Goal: Task Accomplishment & Management: Use online tool/utility

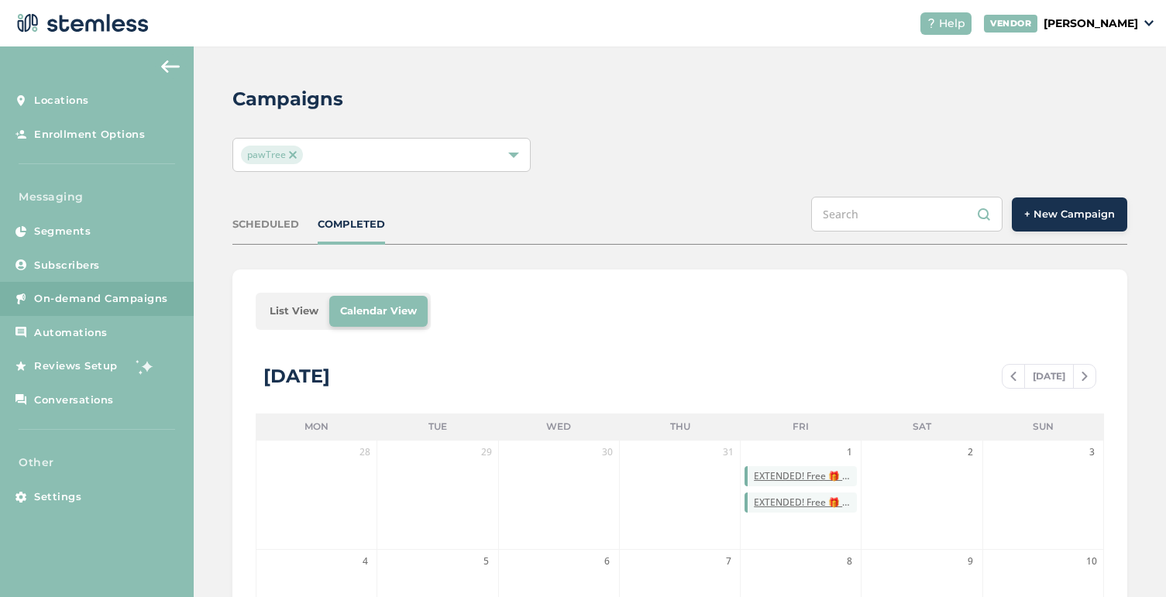
click at [1068, 209] on span "+ New Campaign" at bounding box center [1070, 214] width 91 height 15
click at [1035, 215] on span "+ New Campaign" at bounding box center [1070, 214] width 91 height 15
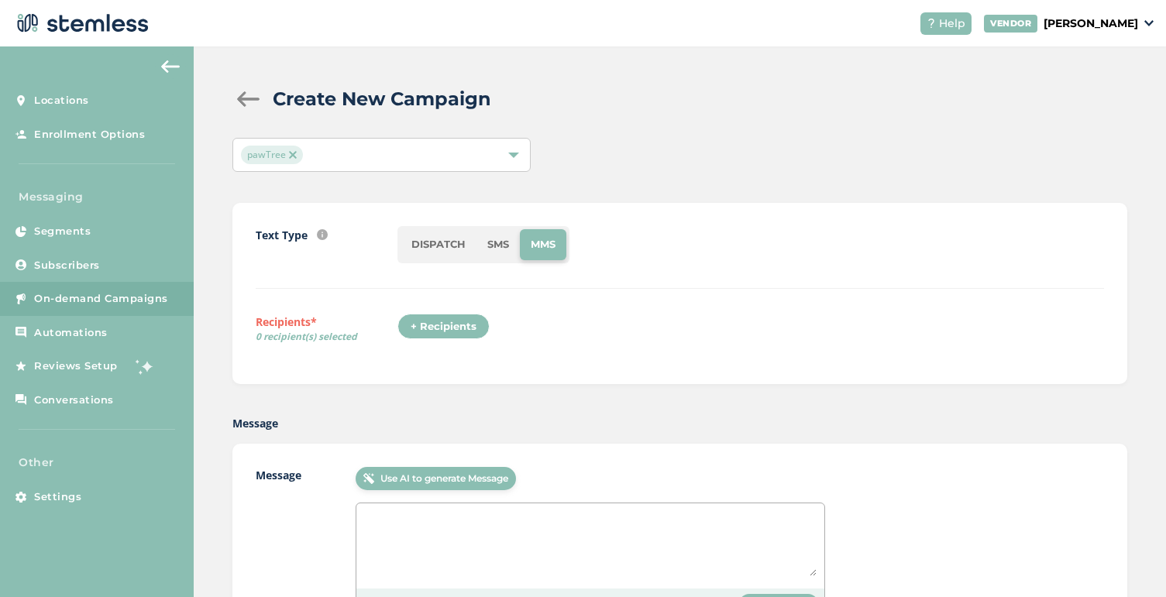
click at [503, 242] on li "SMS" at bounding box center [498, 244] width 43 height 31
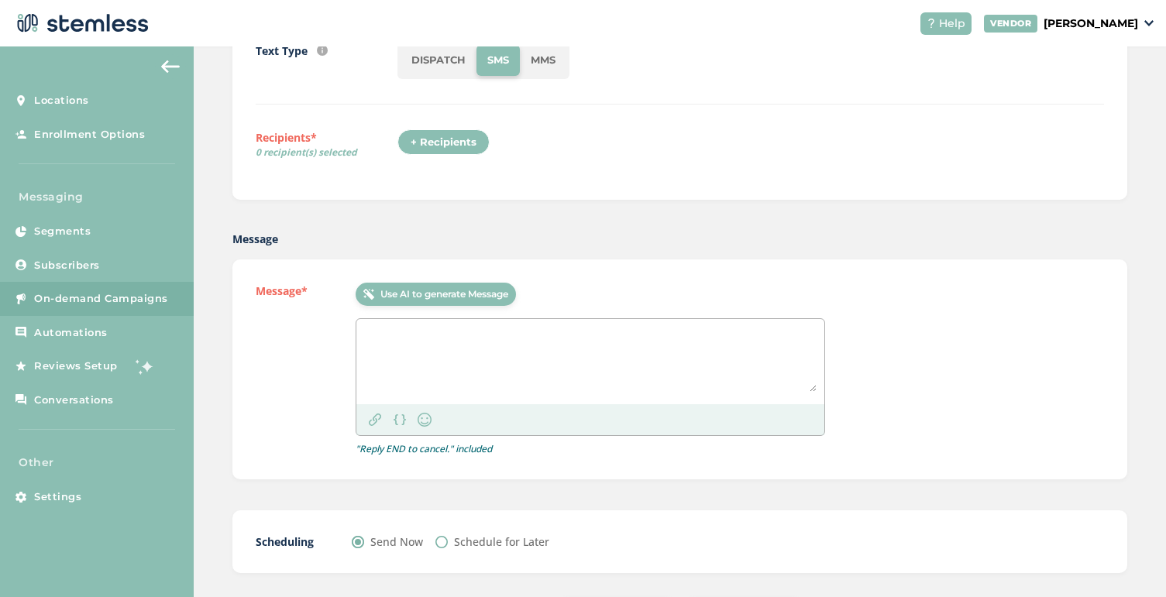
scroll to position [257, 0]
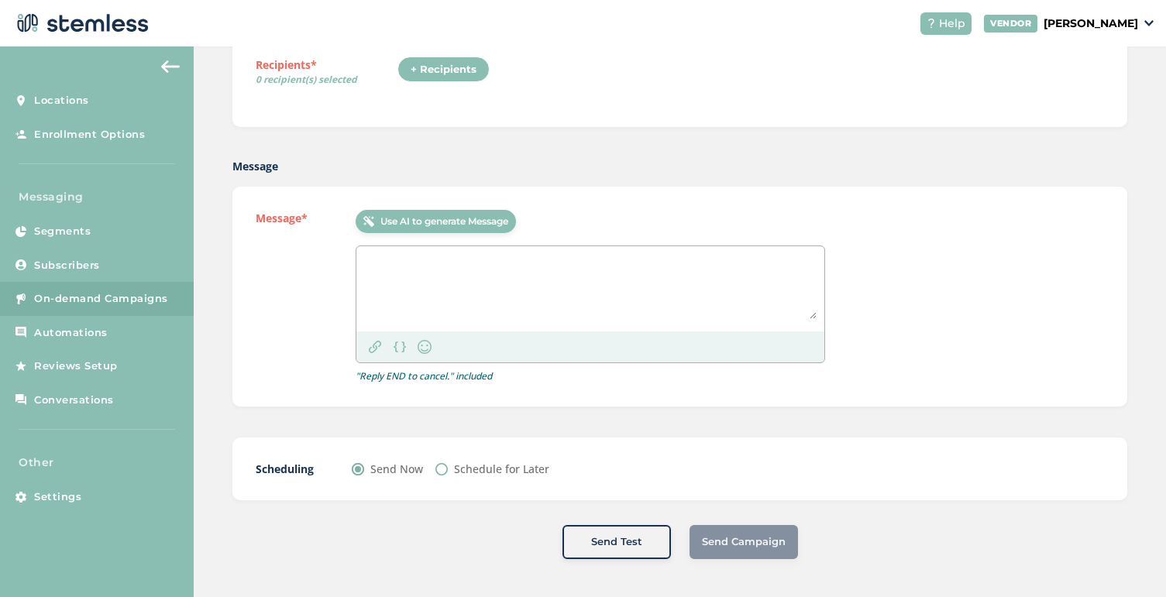
click at [412, 274] on textarea at bounding box center [590, 286] width 453 height 65
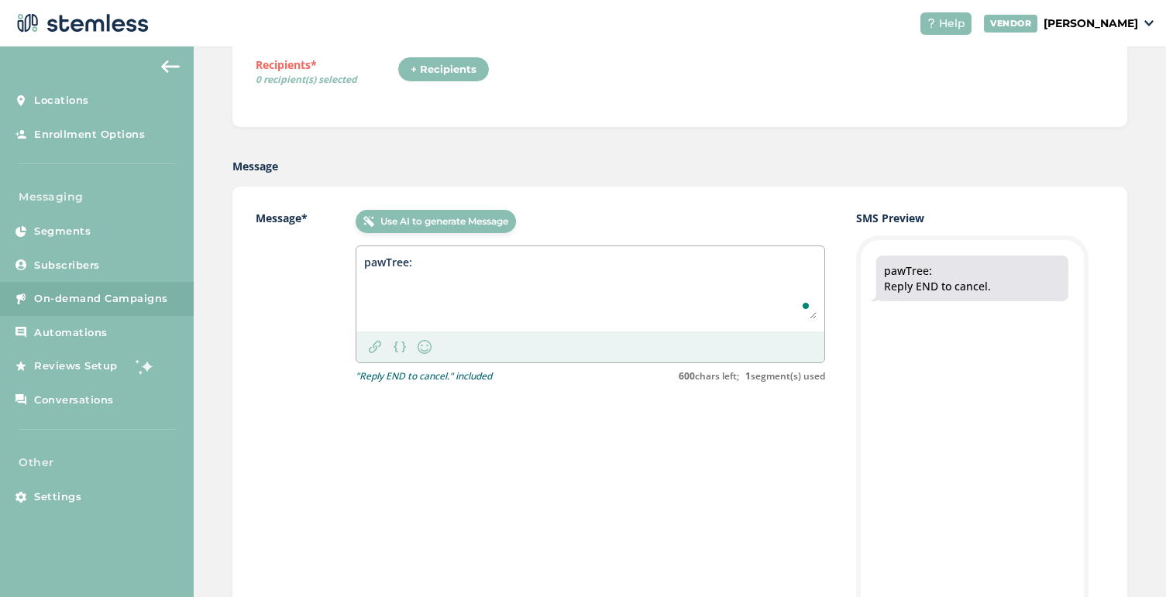
paste textarea "3 days left! Make any sale or purchase in August and score 100 pawTrip points. …"
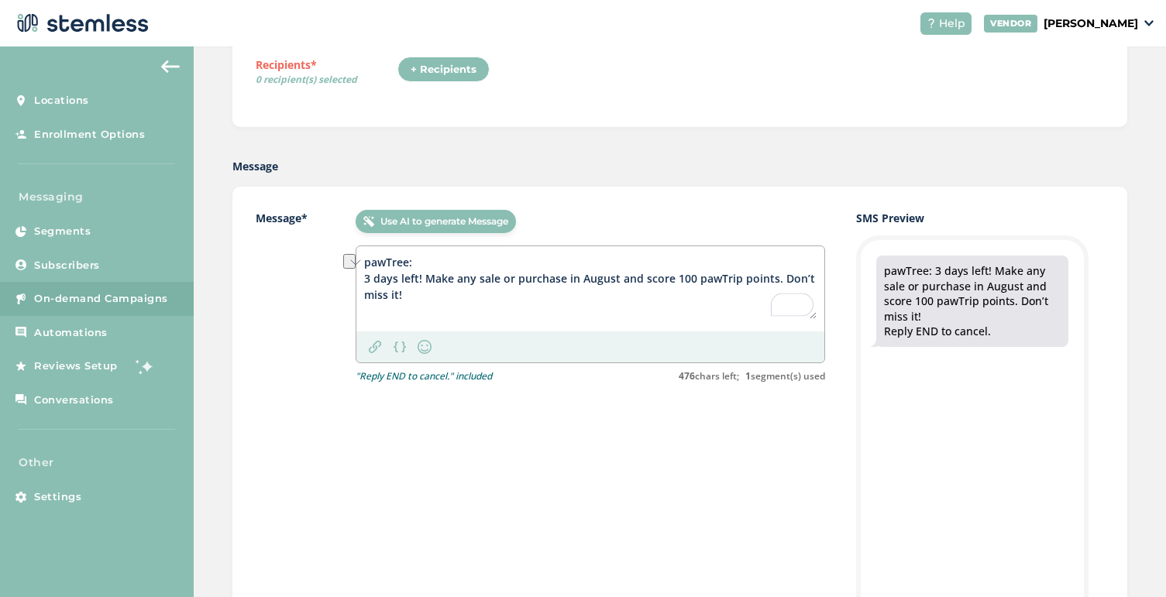
drag, startPoint x: 497, startPoint y: 280, endPoint x: 426, endPoint y: 279, distance: 70.5
click at [426, 279] on textarea "pawTree: 3 days left! Make any sale or purchase in August and score 100 pawTrip…" at bounding box center [590, 286] width 453 height 65
click at [511, 272] on textarea "pawTree: 3 days left! Sell or purchase in August and score 100 pawTrip points. …" at bounding box center [590, 286] width 453 height 65
type textarea "pawTree: 3 days left! Sell or purchase anything in August and score 100 pawTrip…"
click at [374, 347] on img at bounding box center [375, 347] width 12 height 12
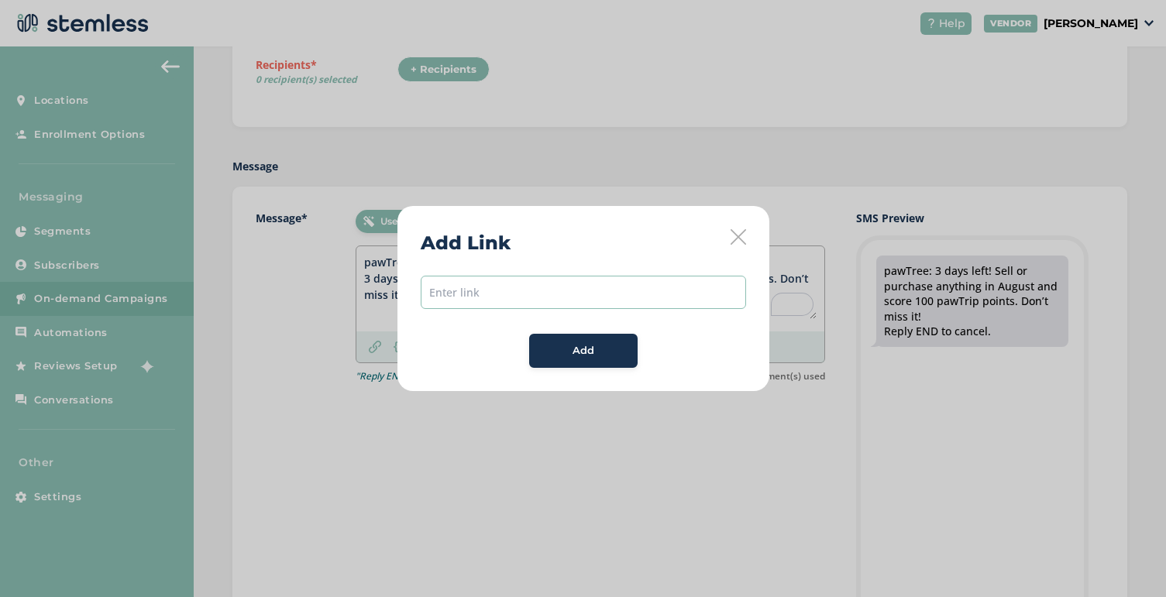
click at [510, 291] on input "text" at bounding box center [583, 292] width 325 height 33
paste input "[URL][DOMAIN_NAME]"
type input "[URL][DOMAIN_NAME]"
click at [571, 352] on div "Add" at bounding box center [584, 350] width 84 height 15
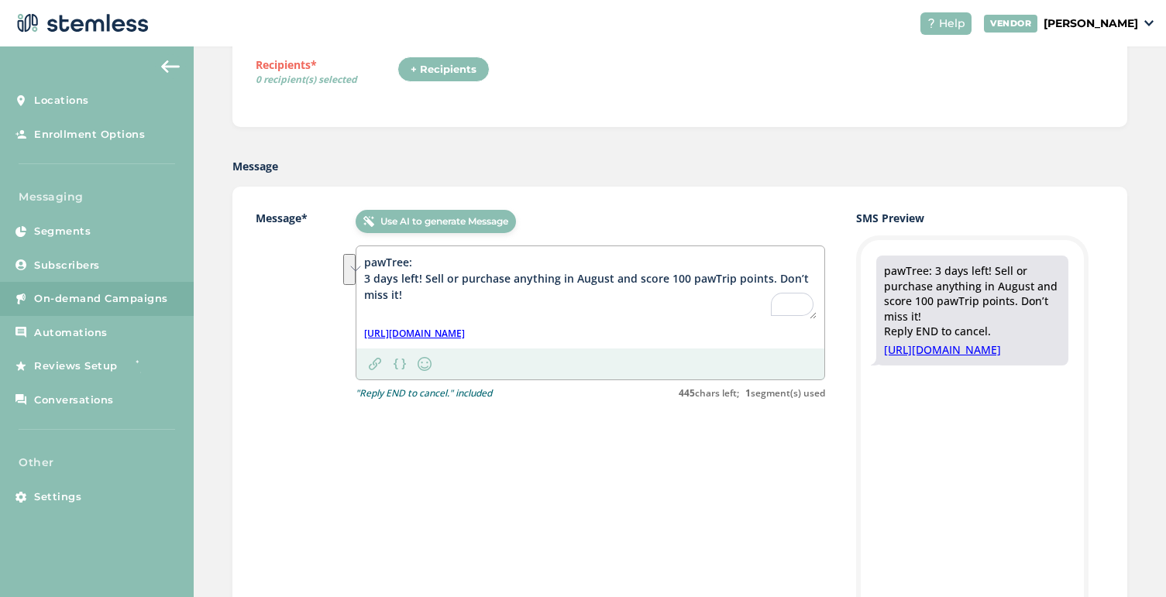
drag, startPoint x: 425, startPoint y: 279, endPoint x: 429, endPoint y: 296, distance: 17.3
click at [429, 296] on textarea "pawTree: 3 days left! Sell or purchase anything in August and score 100 pawTrip…" at bounding box center [590, 286] width 453 height 65
paste textarea "Any sale/purchase = 100 pawTrip points. Your Riviera Maya run begins now!"
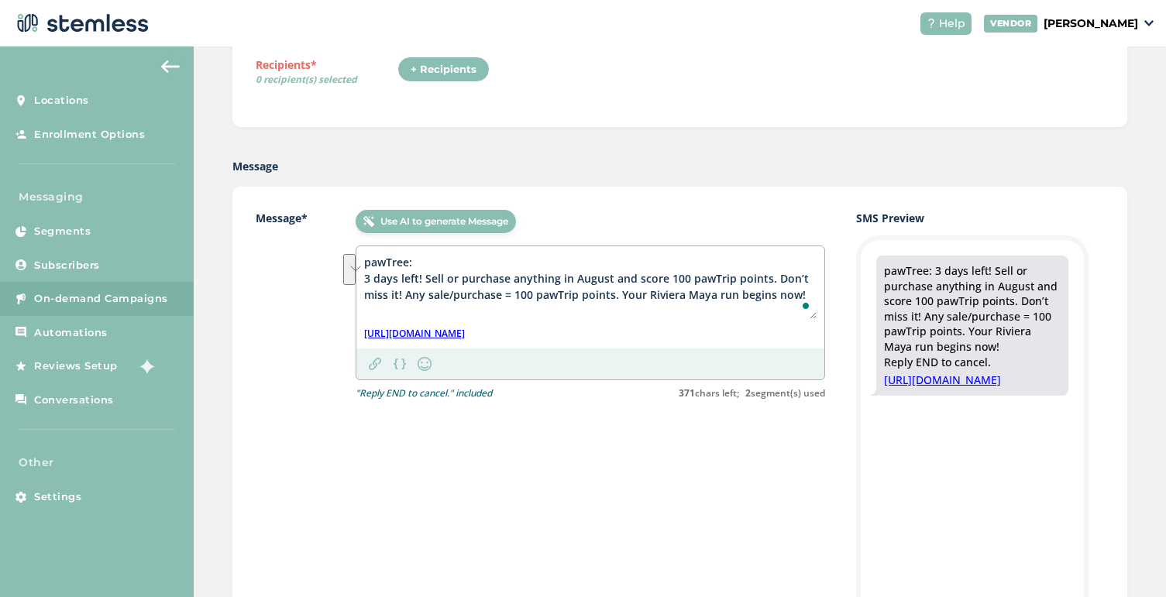
drag, startPoint x: 403, startPoint y: 295, endPoint x: 425, endPoint y: 283, distance: 25.0
click at [425, 283] on textarea "pawTree: 3 days left! Sell or purchase anything in August and score 100 pawTrip…" at bounding box center [590, 286] width 453 height 65
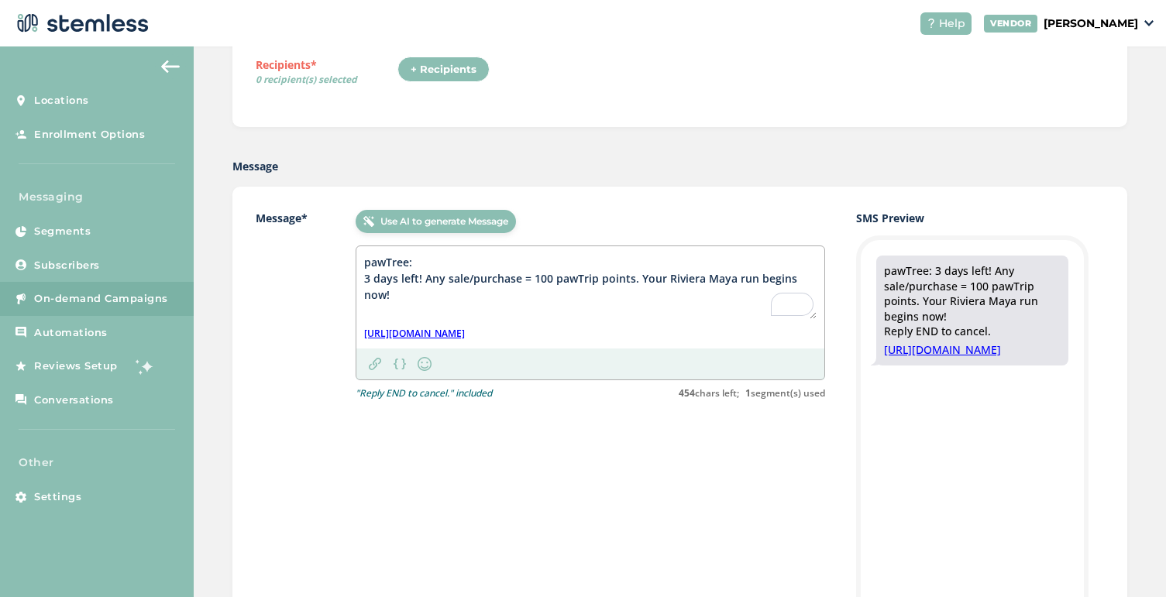
click at [537, 301] on textarea "pawTree: 3 days left! Any sale/purchase = 100 pawTrip points. Your Riviera Maya…" at bounding box center [590, 286] width 453 height 65
drag, startPoint x: 389, startPoint y: 292, endPoint x: 425, endPoint y: 292, distance: 36.4
click at [426, 292] on textarea "pawTree: 3 days left! Any sale/purchase = 100 pawTrip points. Your Riviera Maya…" at bounding box center [590, 286] width 453 height 65
click at [425, 292] on textarea "pawTree: 3 days left! Any sale/purchase = 100 pawTrip points. Your Riviera Maya…" at bounding box center [590, 286] width 453 height 65
drag, startPoint x: 432, startPoint y: 291, endPoint x: 392, endPoint y: 295, distance: 40.5
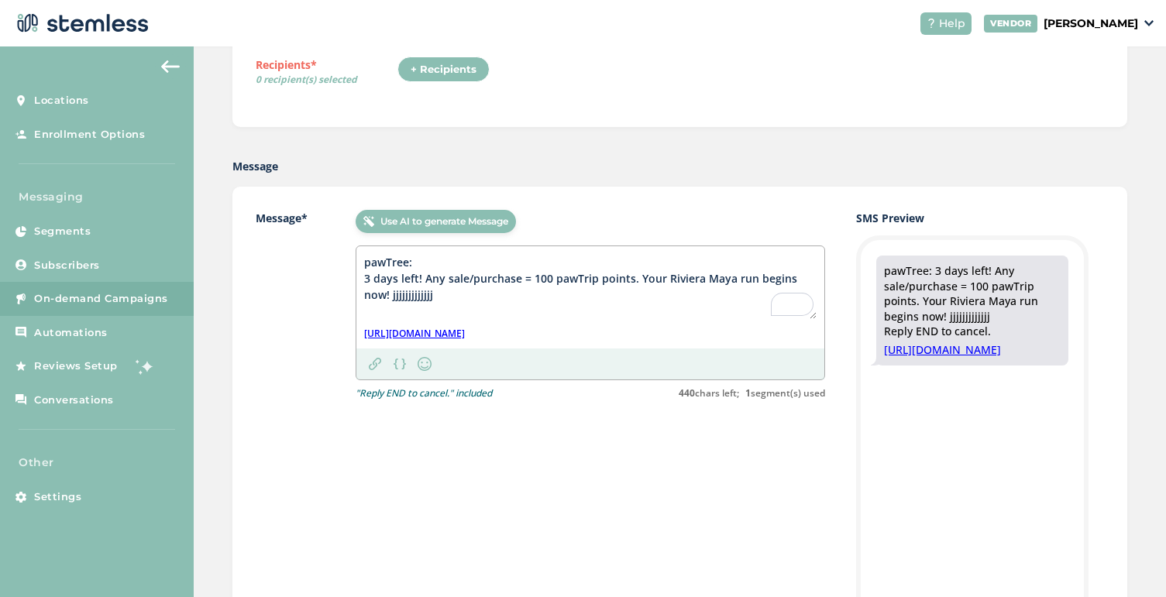
click at [392, 295] on textarea "pawTree: 3 days left! Any sale/purchase = 100 pawTrip points. Your Riviera Maya…" at bounding box center [590, 286] width 453 height 65
click at [472, 277] on textarea "pawTree: 3 days left! Any sale/purchase = 100 pawTrip points. Your Riviera Maya…" at bounding box center [590, 286] width 453 height 65
drag, startPoint x: 435, startPoint y: 295, endPoint x: 392, endPoint y: 297, distance: 42.7
click at [392, 297] on textarea "pawTree: 3 days left! Any sale or purchase = 100 pawTrip points. Your Riviera M…" at bounding box center [590, 286] width 453 height 65
drag, startPoint x: 460, startPoint y: 294, endPoint x: 359, endPoint y: 260, distance: 106.4
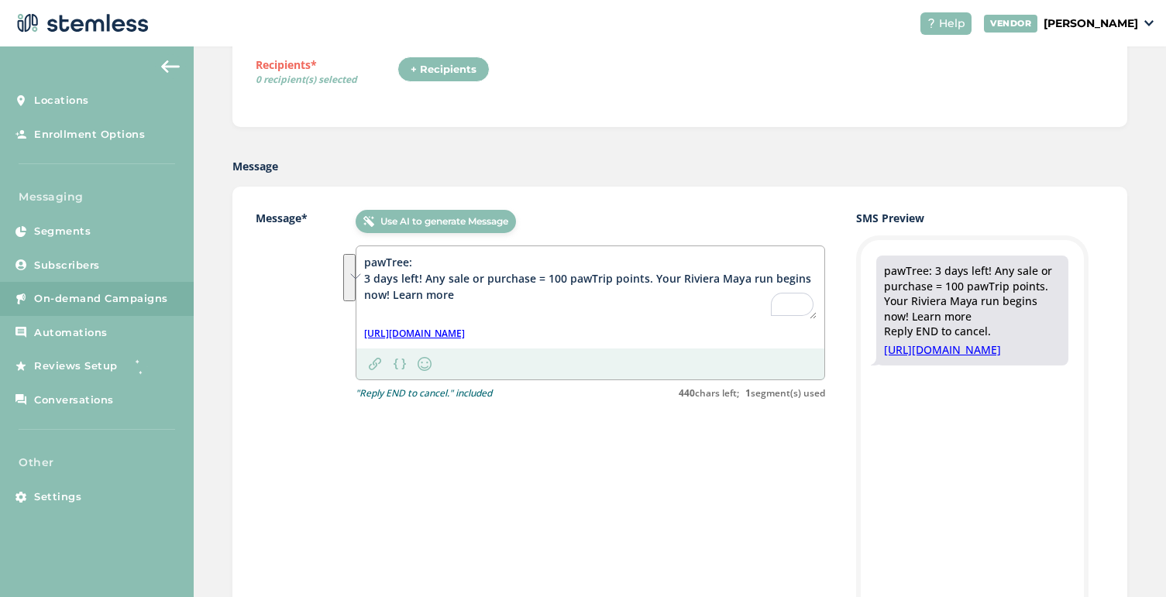
click at [358, 260] on div "Message* Use AI to generate Message pawTree: 3 days left! Any sale or purchase …" at bounding box center [679, 447] width 895 height 520
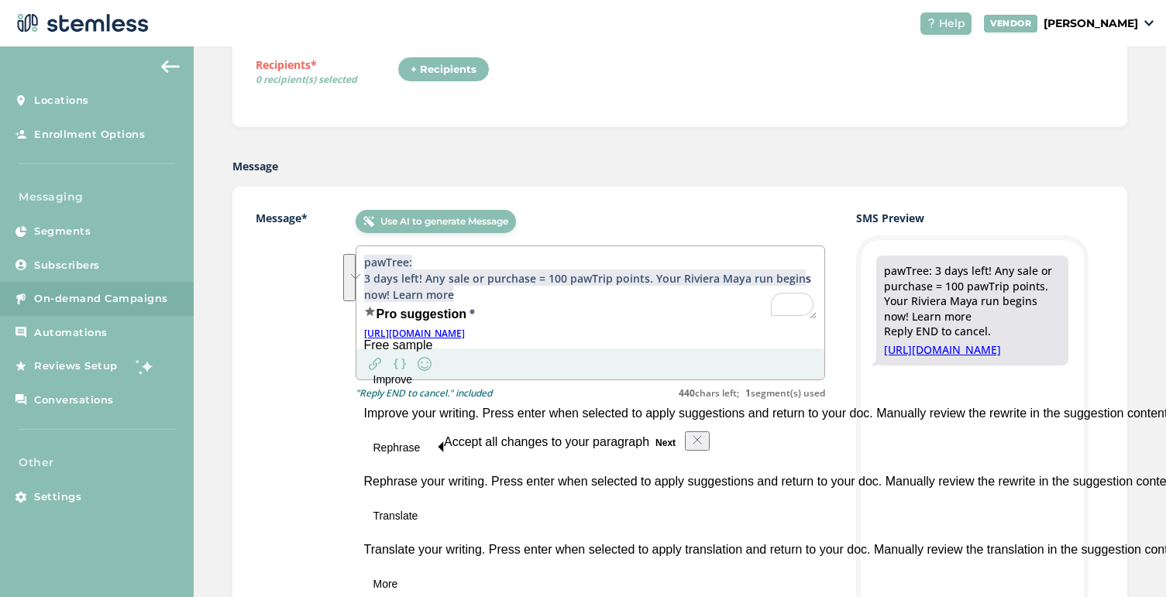
click at [710, 524] on div "Message* Use AI to generate Message pawTree: 3 days left! Any sale or purchase …" at bounding box center [541, 447] width 570 height 474
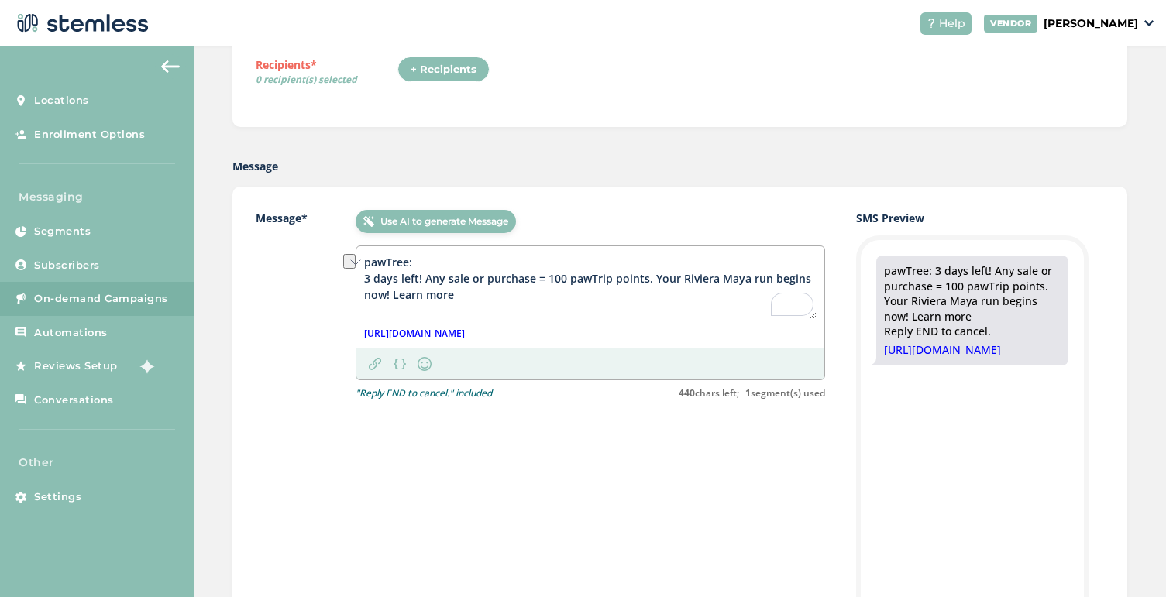
drag, startPoint x: 467, startPoint y: 277, endPoint x: 425, endPoint y: 276, distance: 41.1
click at [425, 276] on textarea "pawTree: 3 days left! Any sale or purchase = 100 pawTrip points. Your Riviera M…" at bounding box center [590, 286] width 453 height 65
click at [509, 292] on textarea "pawTree: 3 days left! Sell or purchase = 100 pawTrip points. Your Riviera Maya …" at bounding box center [590, 286] width 453 height 65
click at [510, 282] on textarea "pawTree: 3 days left! Sell or purchase = 100 pawTrip points. Your Riviera Maya …" at bounding box center [590, 286] width 453 height 65
drag, startPoint x: 489, startPoint y: 295, endPoint x: 432, endPoint y: 292, distance: 57.4
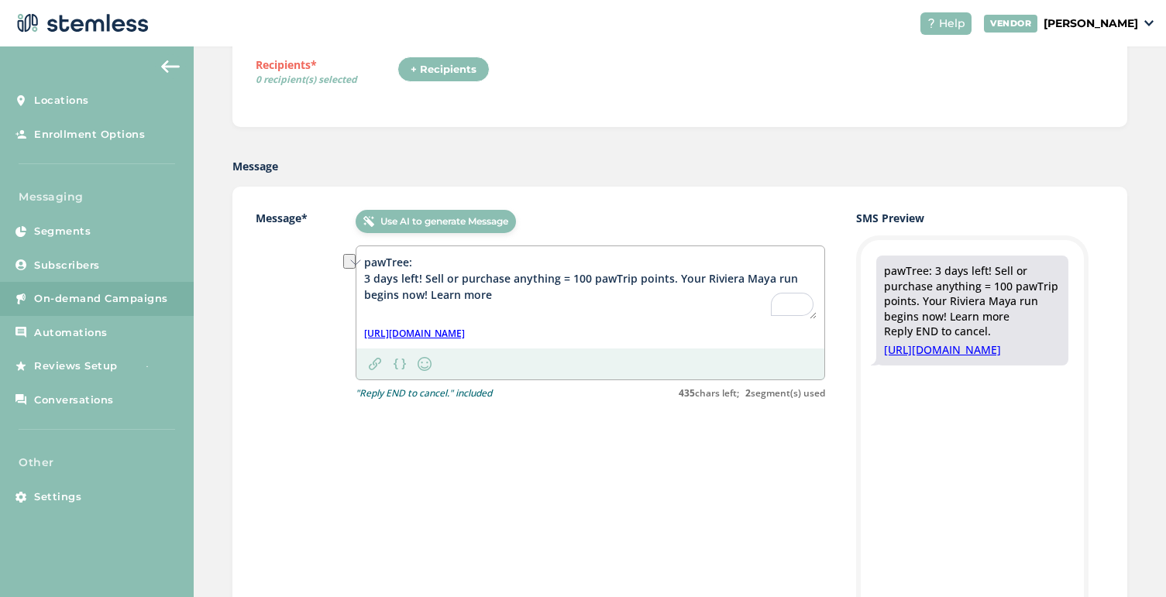
click at [432, 292] on textarea "pawTree: 3 days left! Sell or purchase anything = 100 pawTrip points. Your Rivi…" at bounding box center [590, 286] width 453 height 65
drag, startPoint x: 556, startPoint y: 281, endPoint x: 510, endPoint y: 281, distance: 45.7
click at [510, 281] on textarea "pawTree: 3 days left! Sell or purchase anything = 100 pawTrip points. Your Rivi…" at bounding box center [590, 286] width 453 height 65
click at [430, 277] on textarea "pawTree: 3 days left! Sell or purchase = 100 pawTrip points. Your Riviera Maya …" at bounding box center [590, 286] width 453 height 65
click at [456, 295] on textarea "pawTree: 3 days left! Sell or purchase = 100 pawTrip points. Your Riviera Maya …" at bounding box center [590, 286] width 453 height 65
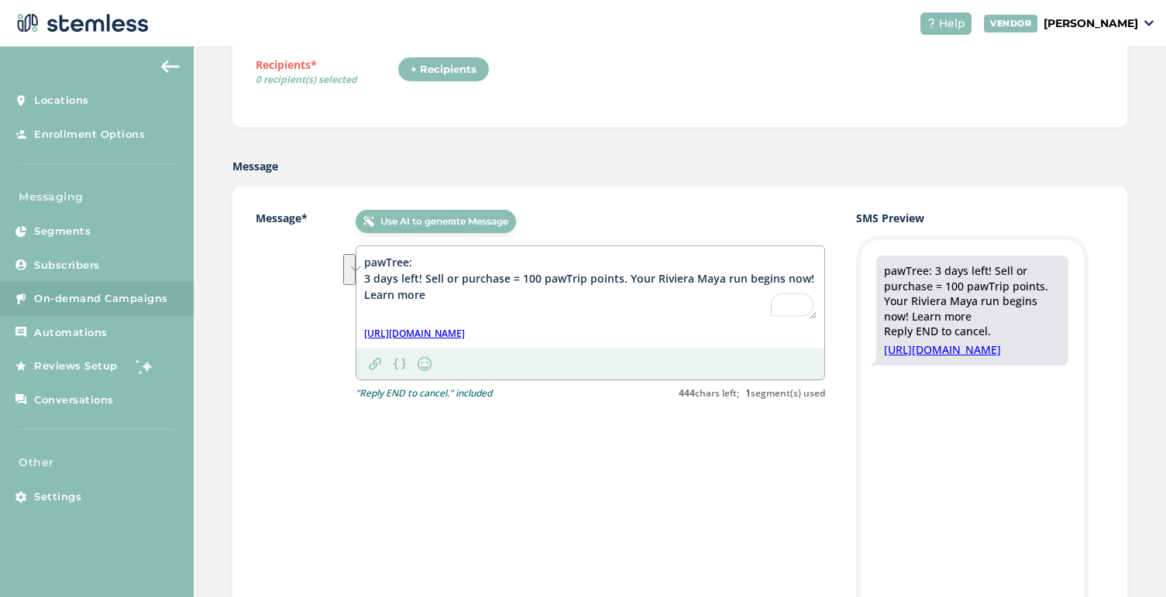
drag, startPoint x: 431, startPoint y: 292, endPoint x: 363, endPoint y: 267, distance: 71.8
click at [364, 267] on textarea "pawTree: 3 days left! Sell or purchase = 100 pawTrip points. Your Riviera Maya …" at bounding box center [590, 286] width 453 height 65
click at [432, 298] on textarea "pawTree: 3 days left! Sell or purchase = 100 pawTrip points. Your Riviera Maya …" at bounding box center [590, 286] width 453 height 65
click at [511, 275] on textarea "pawTree: 3 days left! Sell or purchase = 100 pawTrip points. Your Riviera Maya …" at bounding box center [590, 286] width 453 height 65
drag, startPoint x: 491, startPoint y: 296, endPoint x: 429, endPoint y: 296, distance: 61.2
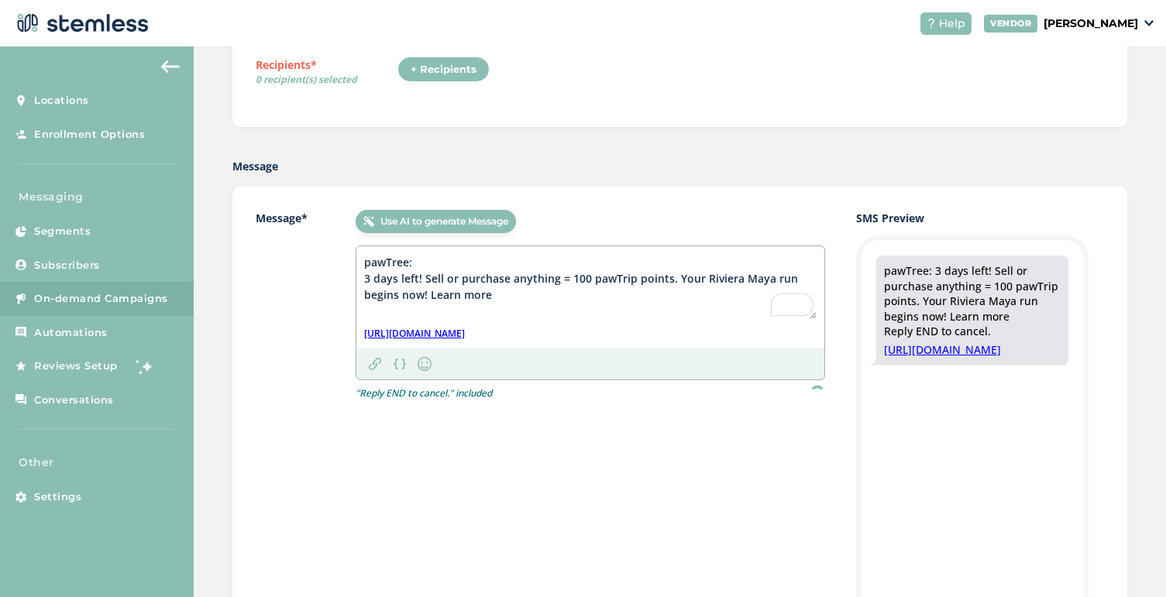
click at [429, 296] on textarea "pawTree: 3 days left! Sell or purchase anything = 100 pawTrip points. Your Rivi…" at bounding box center [590, 286] width 453 height 65
drag, startPoint x: 429, startPoint y: 296, endPoint x: 365, endPoint y: 252, distance: 77.4
click at [365, 252] on div "pawTree: 3 days left! Sell or purchase anything = 100 pawTrip points. Your Rivi…" at bounding box center [590, 297] width 468 height 102
type textarea "pawTree: 3 days left! Sell or purchase anything = 100 pawTrip points. Your Rivi…"
